Goal: Information Seeking & Learning: Compare options

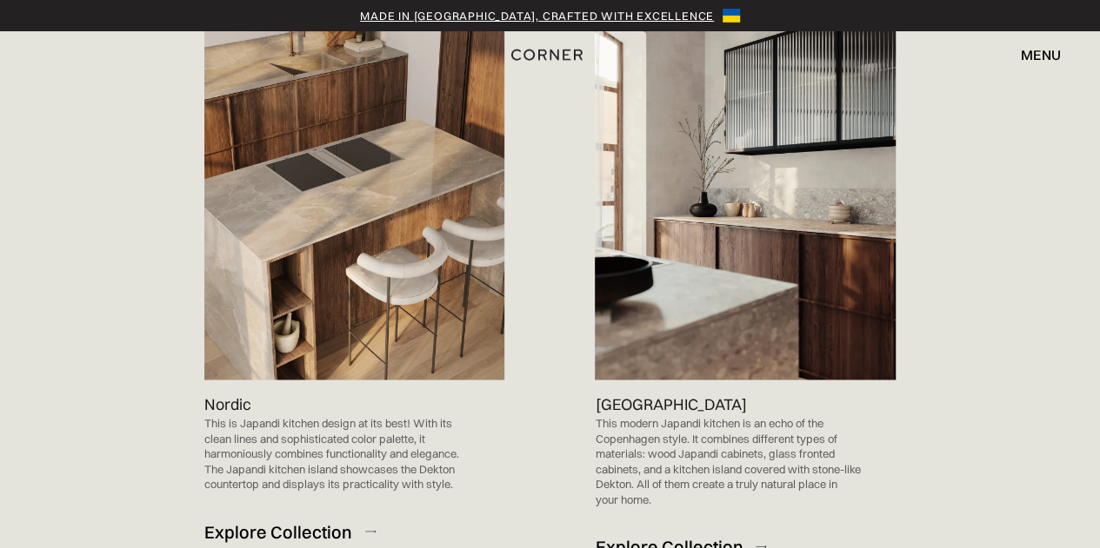
scroll to position [1147, 0]
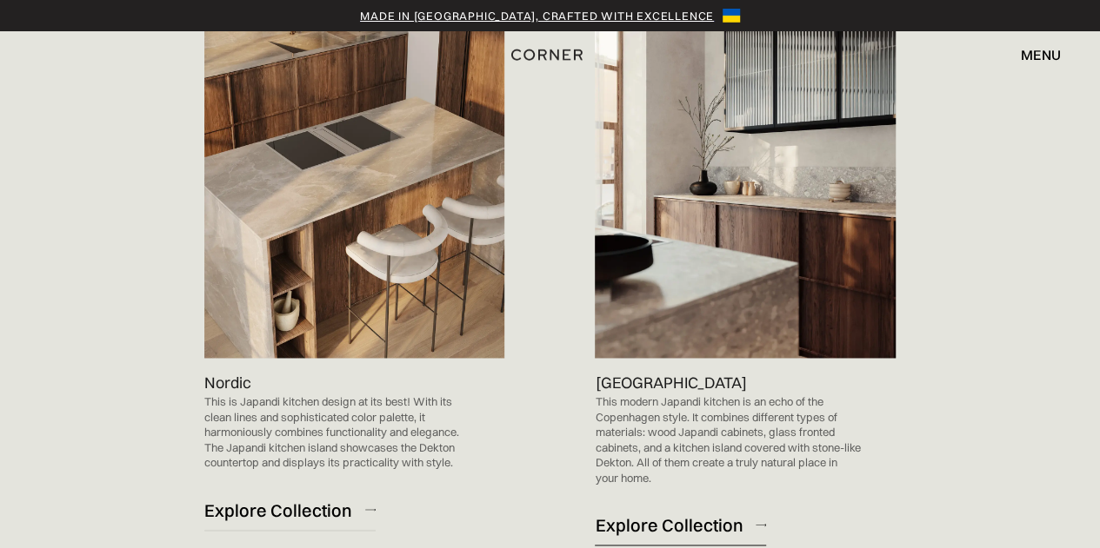
click at [661, 513] on div "Explore Collection" at bounding box center [669, 524] width 148 height 23
click at [251, 498] on div "Explore Collection" at bounding box center [278, 509] width 148 height 23
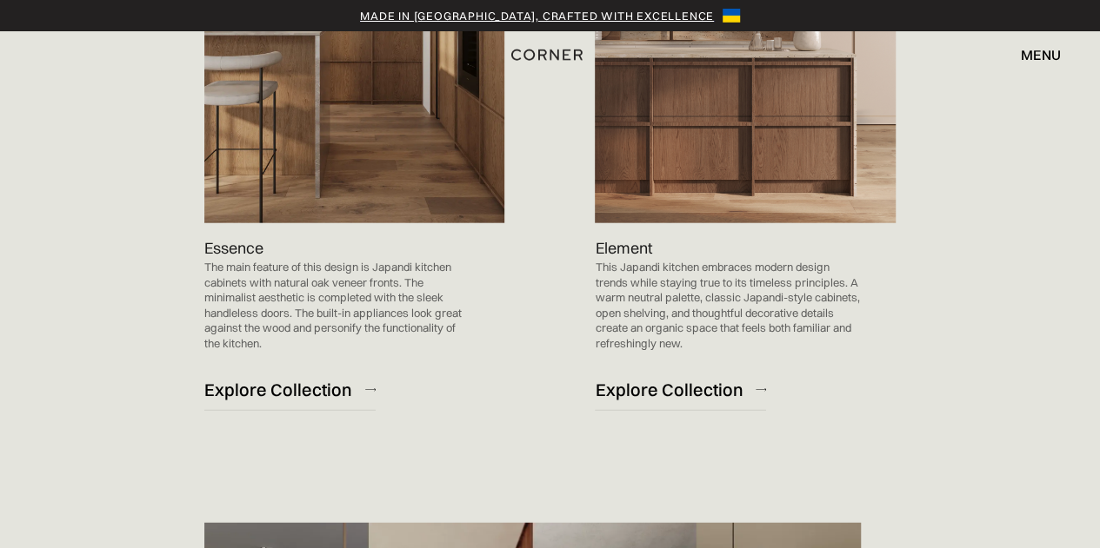
scroll to position [2051, 0]
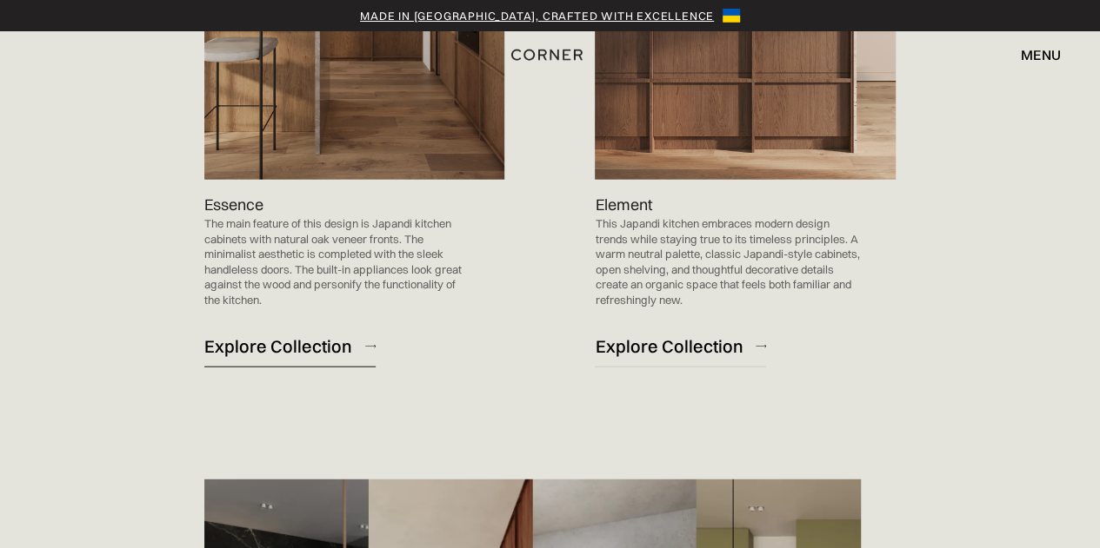
click at [278, 335] on div "Explore Collection" at bounding box center [278, 346] width 148 height 23
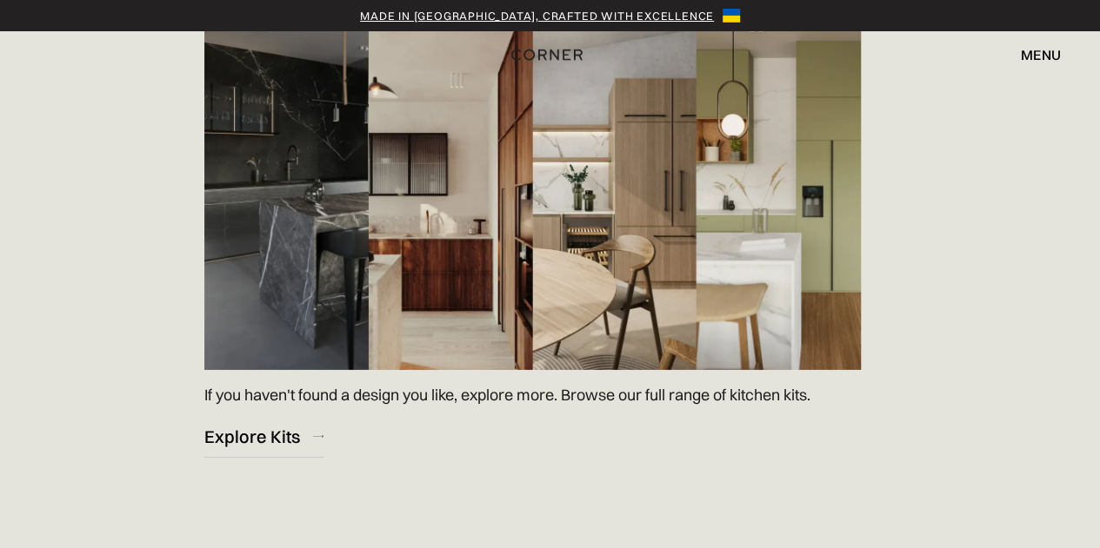
scroll to position [2531, 0]
click at [264, 424] on div "Explore Kits" at bounding box center [252, 435] width 96 height 23
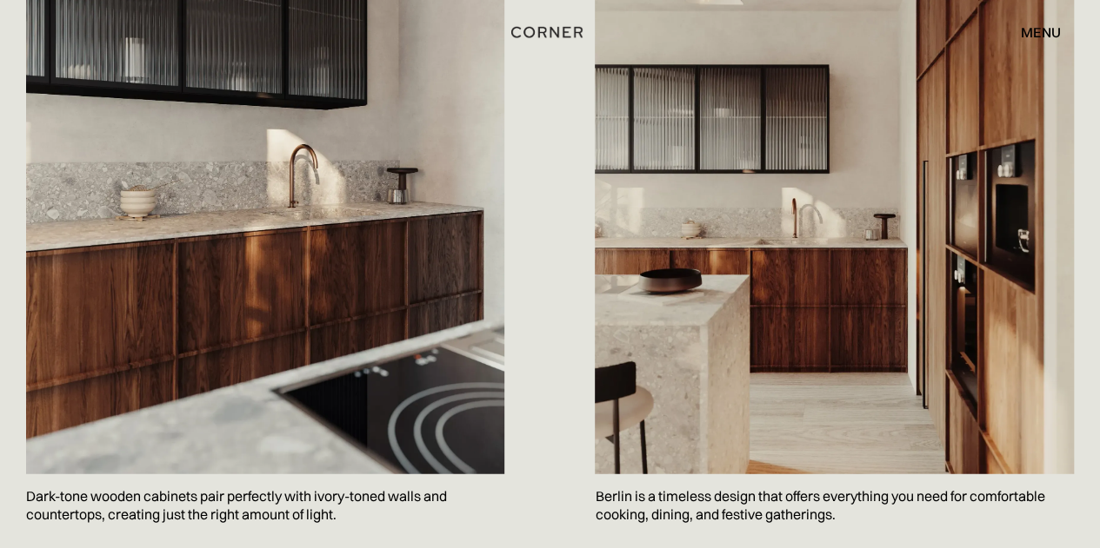
scroll to position [2121, 0]
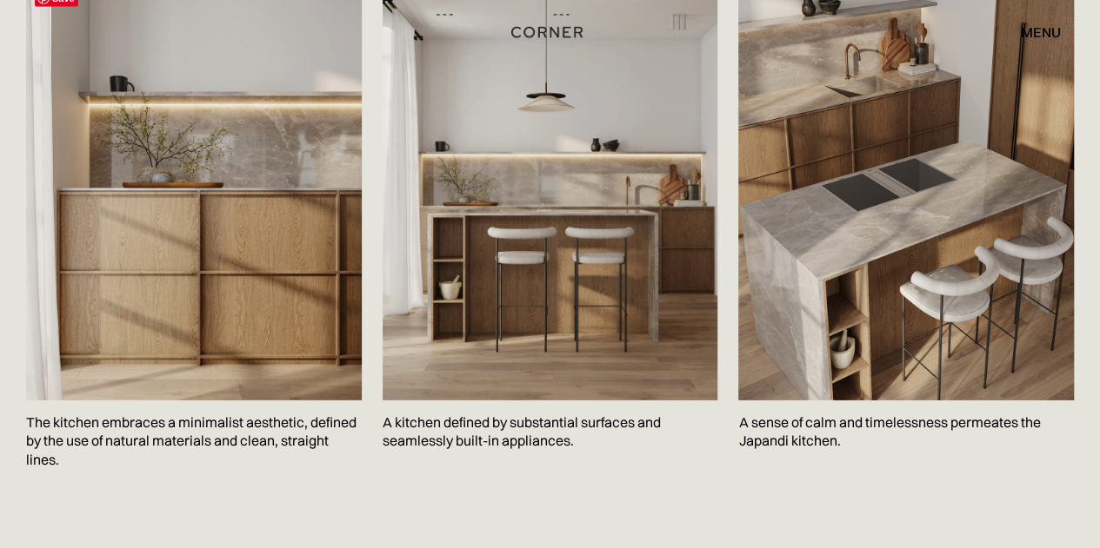
scroll to position [2608, 0]
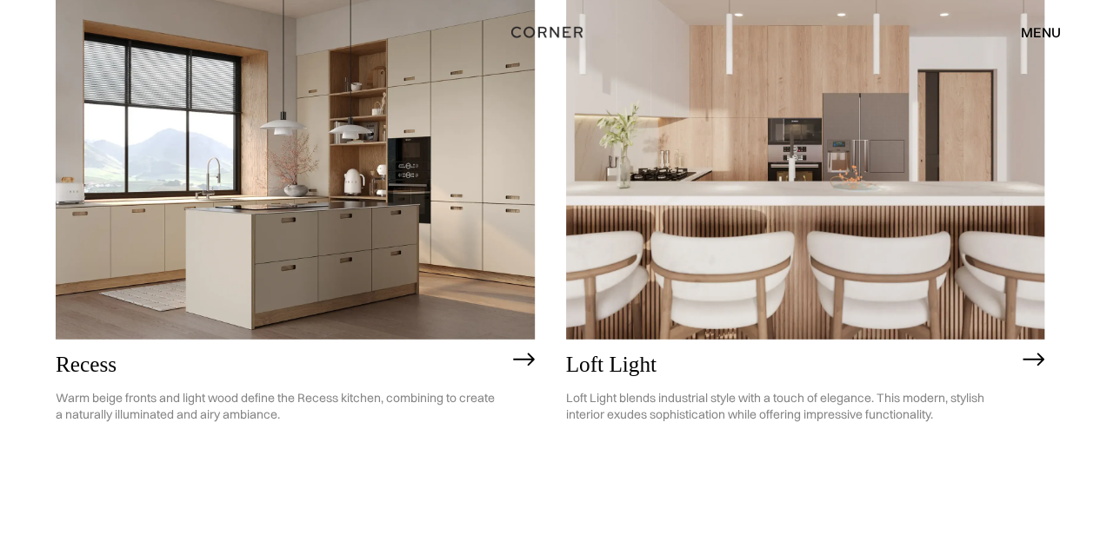
scroll to position [2190, 0]
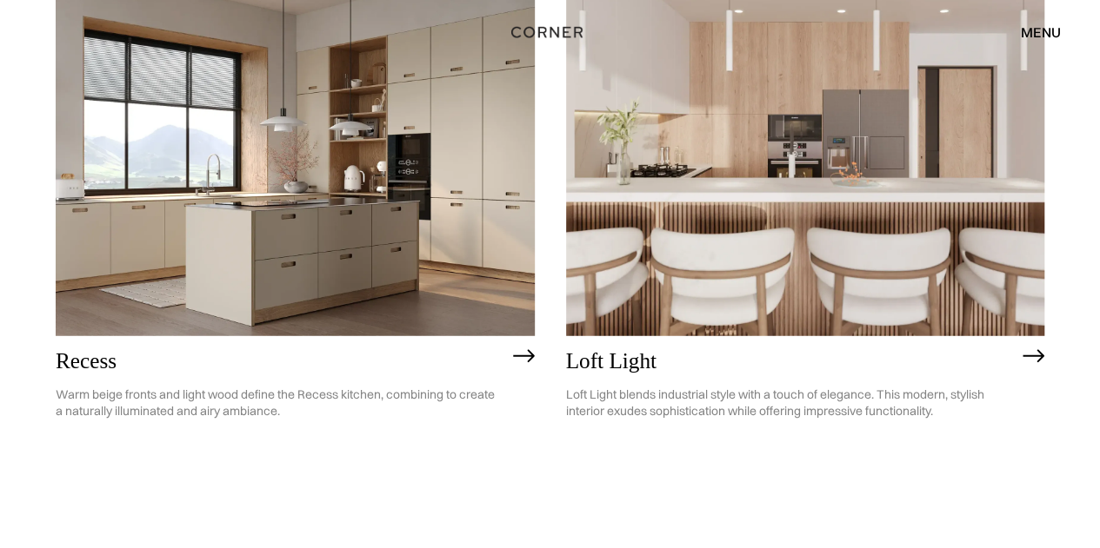
click at [834, 135] on img at bounding box center [805, 145] width 479 height 382
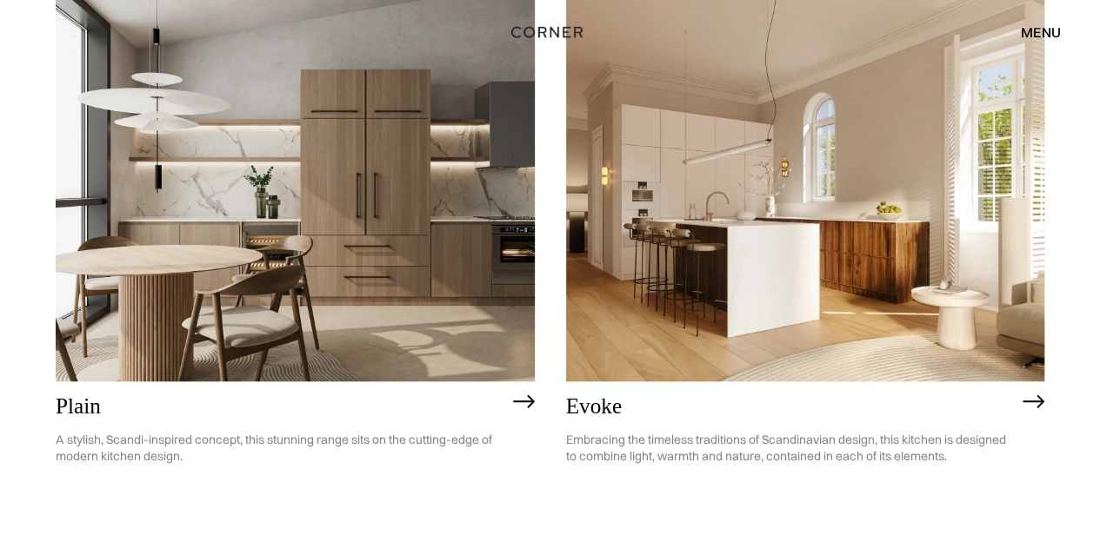
scroll to position [4016, 0]
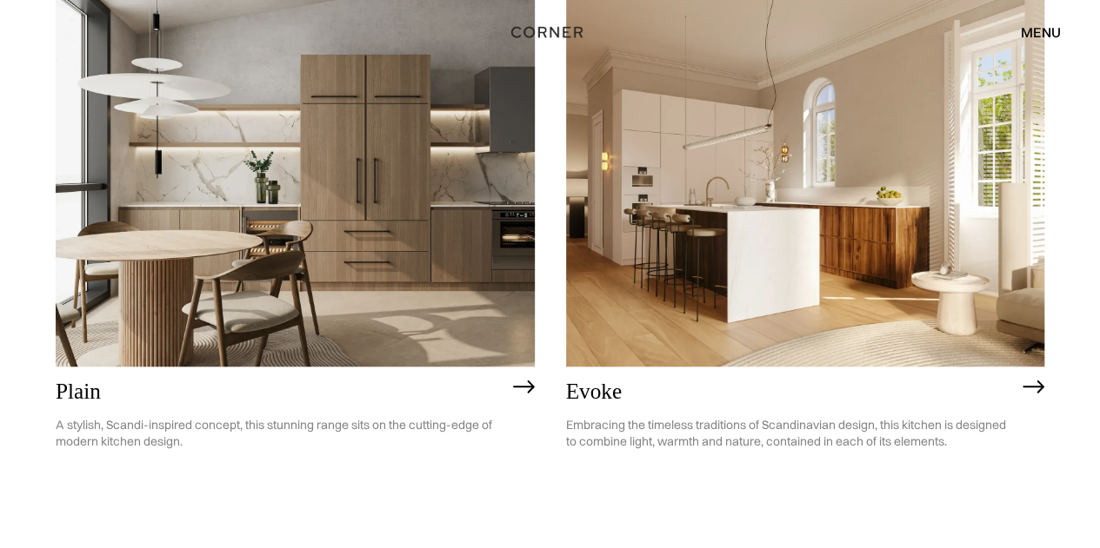
click at [327, 156] on img at bounding box center [295, 175] width 479 height 382
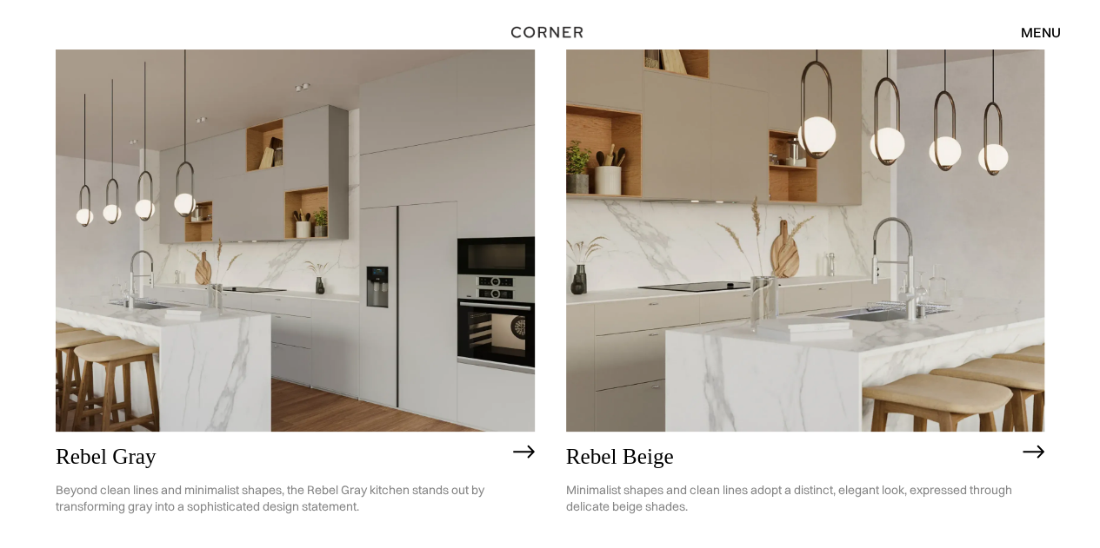
scroll to position [3332, 0]
